Goal: Information Seeking & Learning: Check status

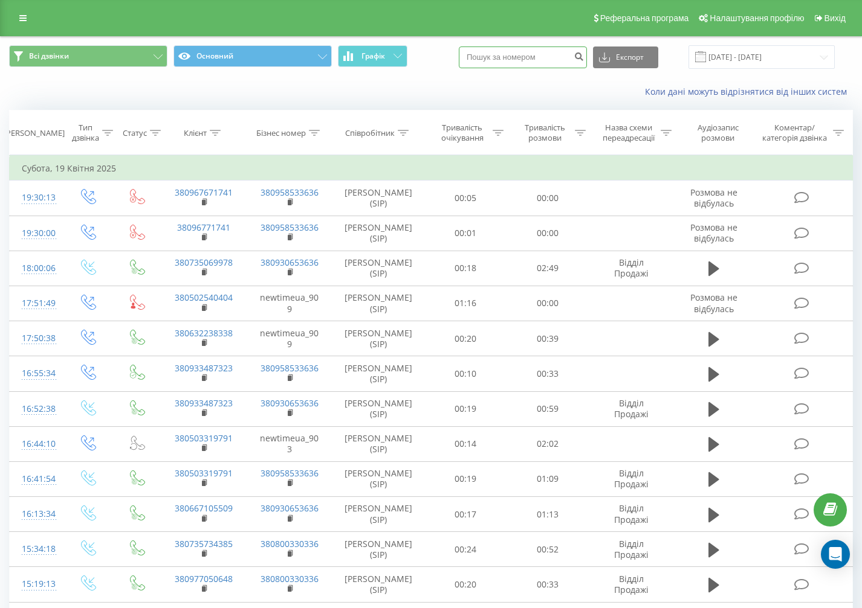
click at [523, 65] on input at bounding box center [523, 58] width 128 height 22
paste input "[PHONE_NUMBER]"
click at [505, 58] on input "[PHONE_NUMBER]" at bounding box center [523, 58] width 128 height 22
type input "38 093 000 13 33"
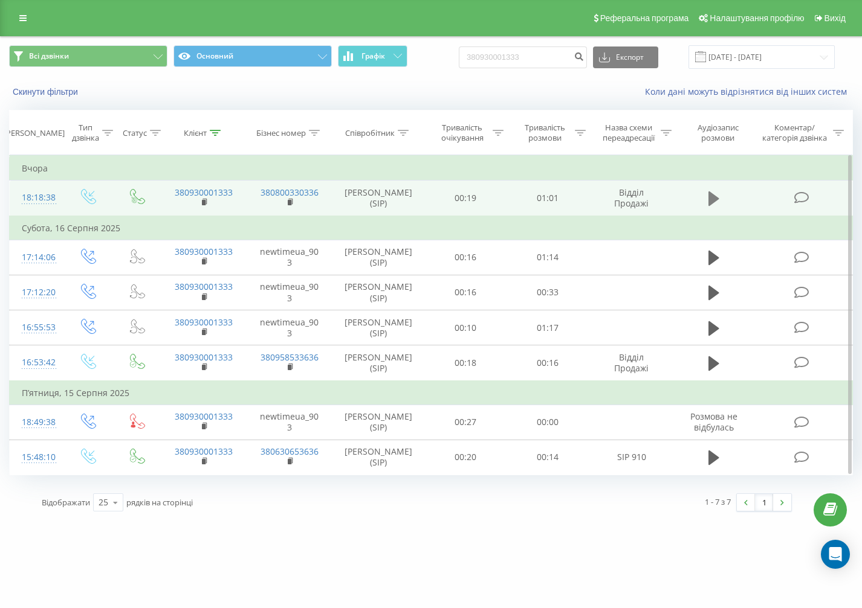
click at [714, 201] on icon at bounding box center [713, 199] width 11 height 15
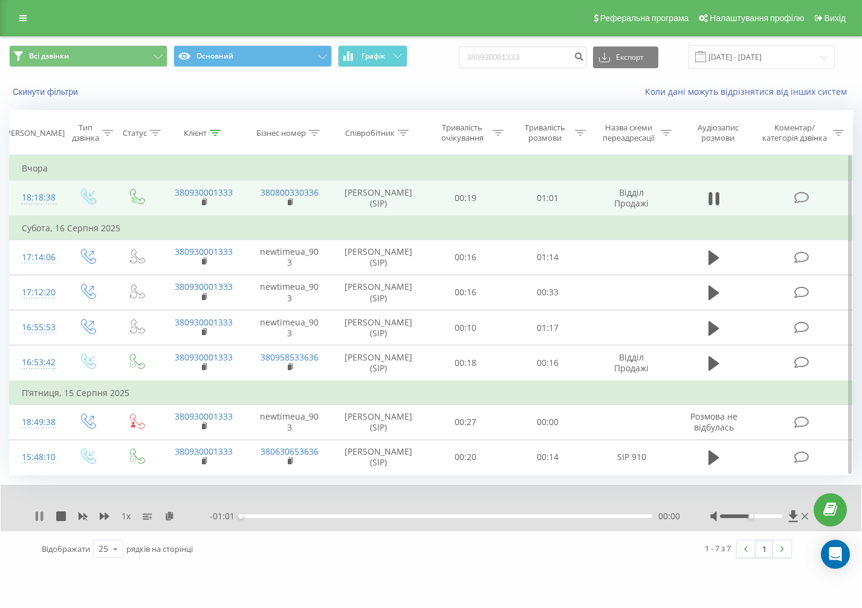
click at [40, 518] on icon at bounding box center [41, 517] width 2 height 10
click at [541, 51] on input "380930001333" at bounding box center [523, 58] width 128 height 22
paste input "38 093 188 04 53"
click at [567, 57] on input "38 093 188 04 53380930001333" at bounding box center [523, 58] width 128 height 22
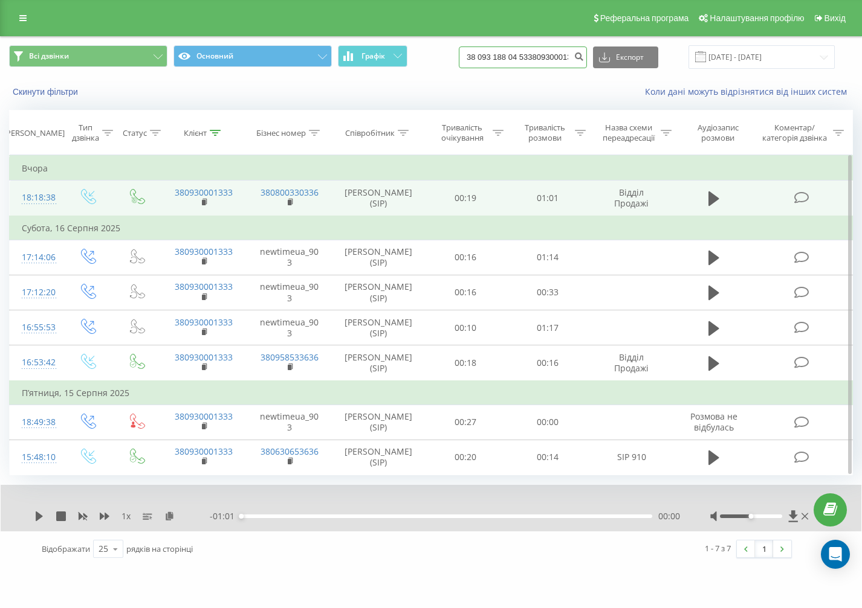
click at [567, 57] on input "38 093 188 04 53380930001333" at bounding box center [523, 58] width 128 height 22
paste input
type input "38 093 188 04 53"
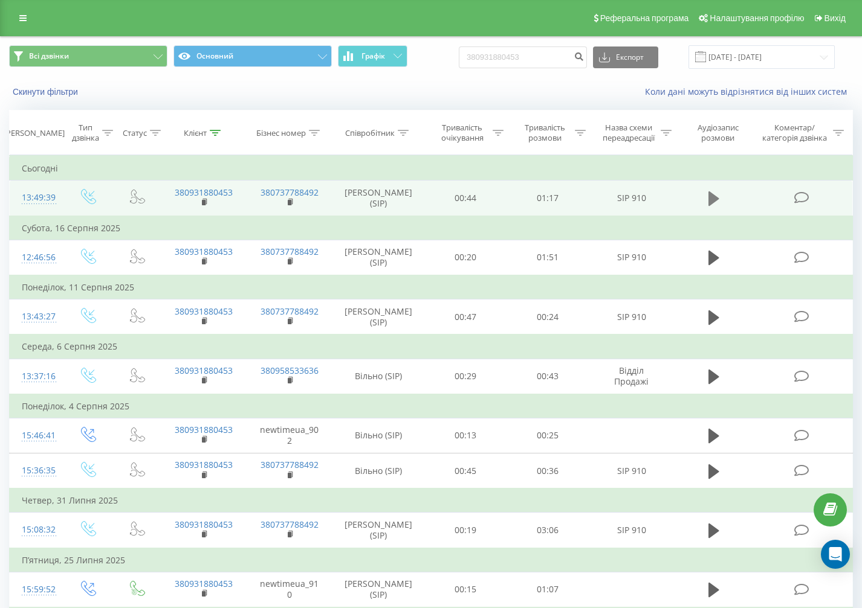
click at [713, 198] on icon at bounding box center [713, 199] width 11 height 15
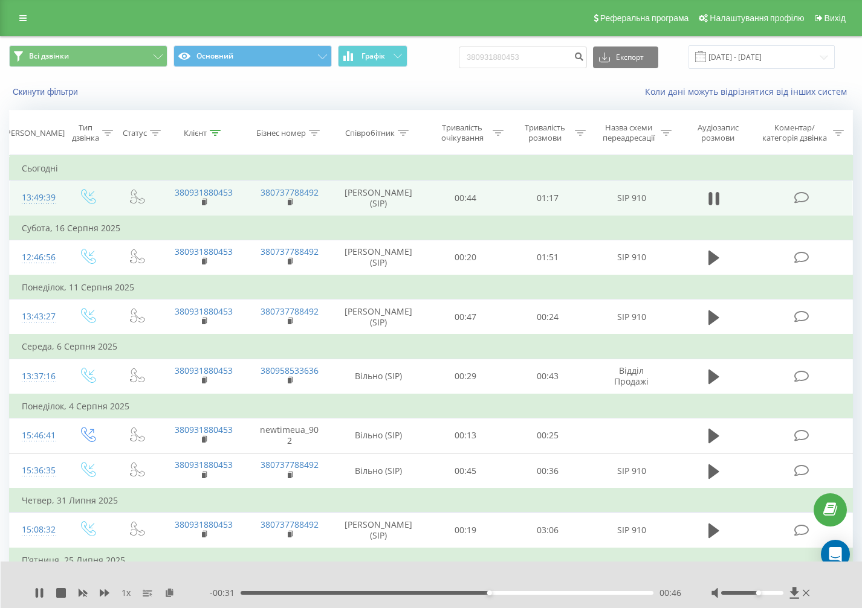
drag, startPoint x: 750, startPoint y: 593, endPoint x: 761, endPoint y: 592, distance: 10.3
click at [761, 592] on div at bounding box center [752, 594] width 62 height 4
click at [42, 595] on icon at bounding box center [41, 594] width 2 height 10
